Goal: Task Accomplishment & Management: Use online tool/utility

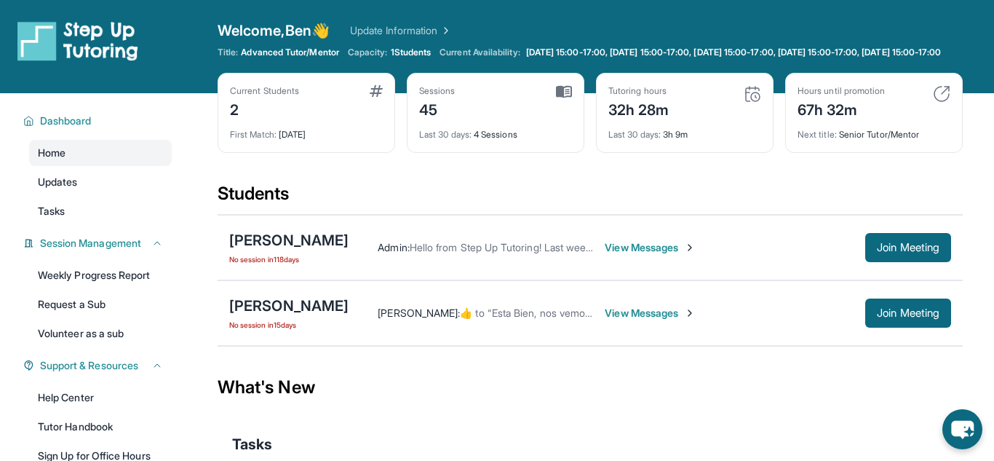
click at [507, 200] on div "Students" at bounding box center [590, 198] width 745 height 32
click at [258, 246] on div "[PERSON_NAME]" at bounding box center [288, 240] width 119 height 20
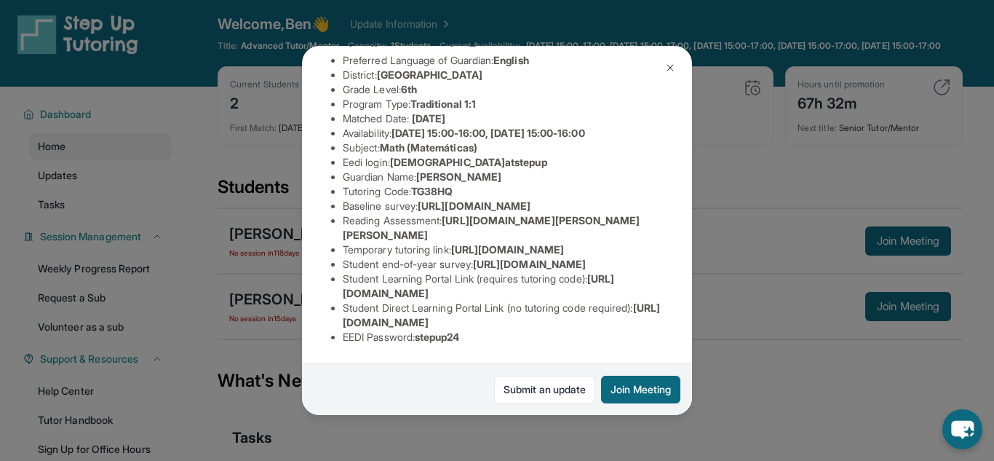
scroll to position [8, 0]
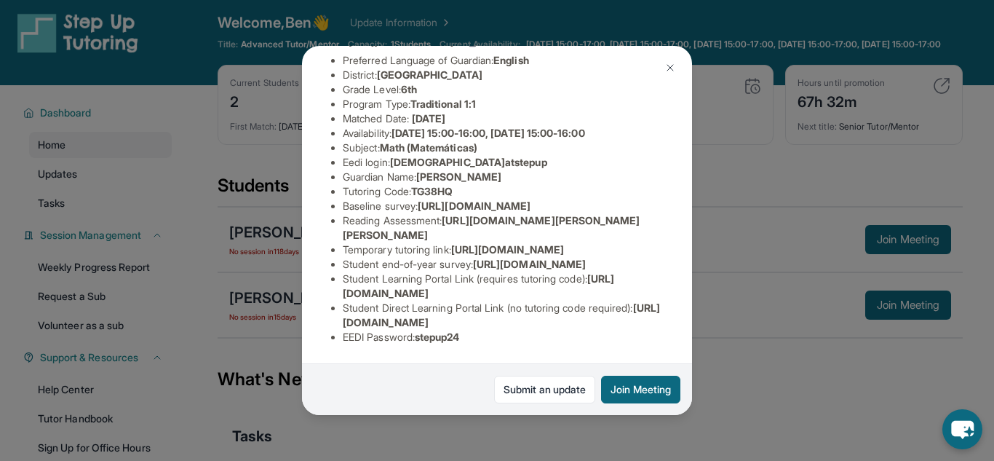
click at [670, 65] on img at bounding box center [671, 68] width 12 height 12
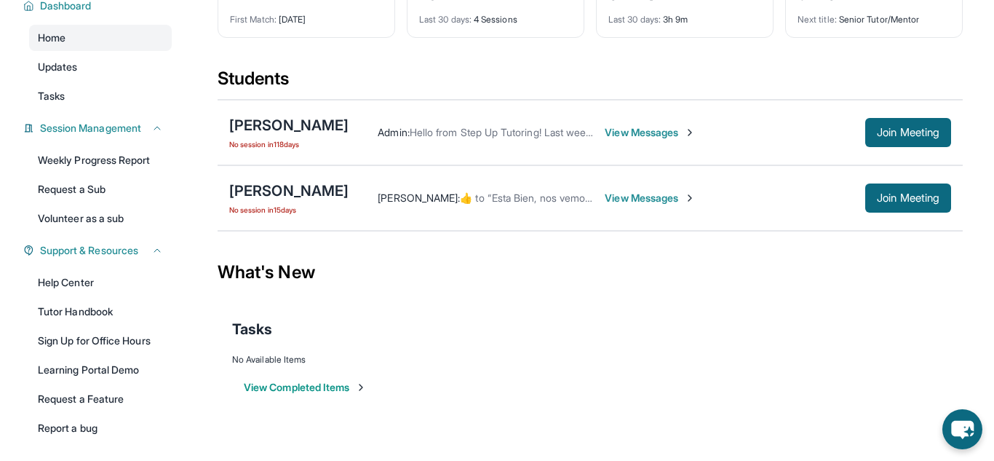
scroll to position [180, 0]
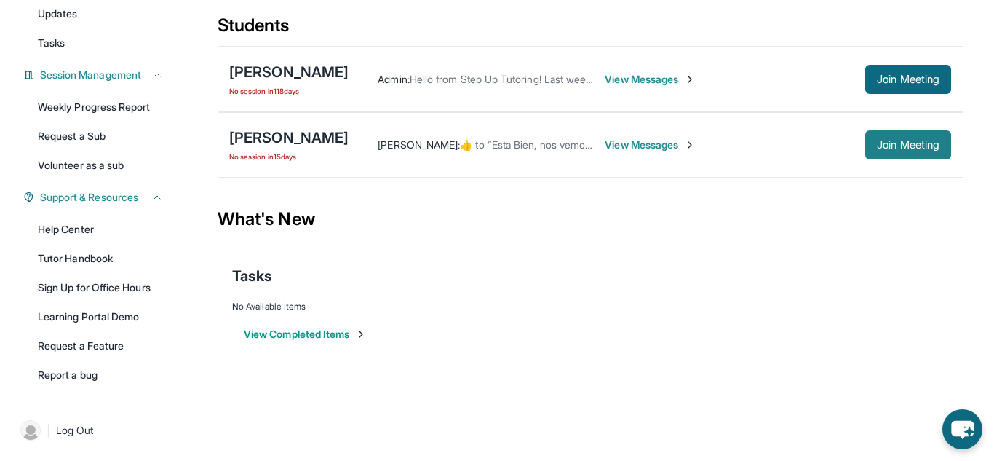
click at [931, 146] on span "Join Meeting" at bounding box center [908, 144] width 63 height 9
